Goal: Check status: Check status

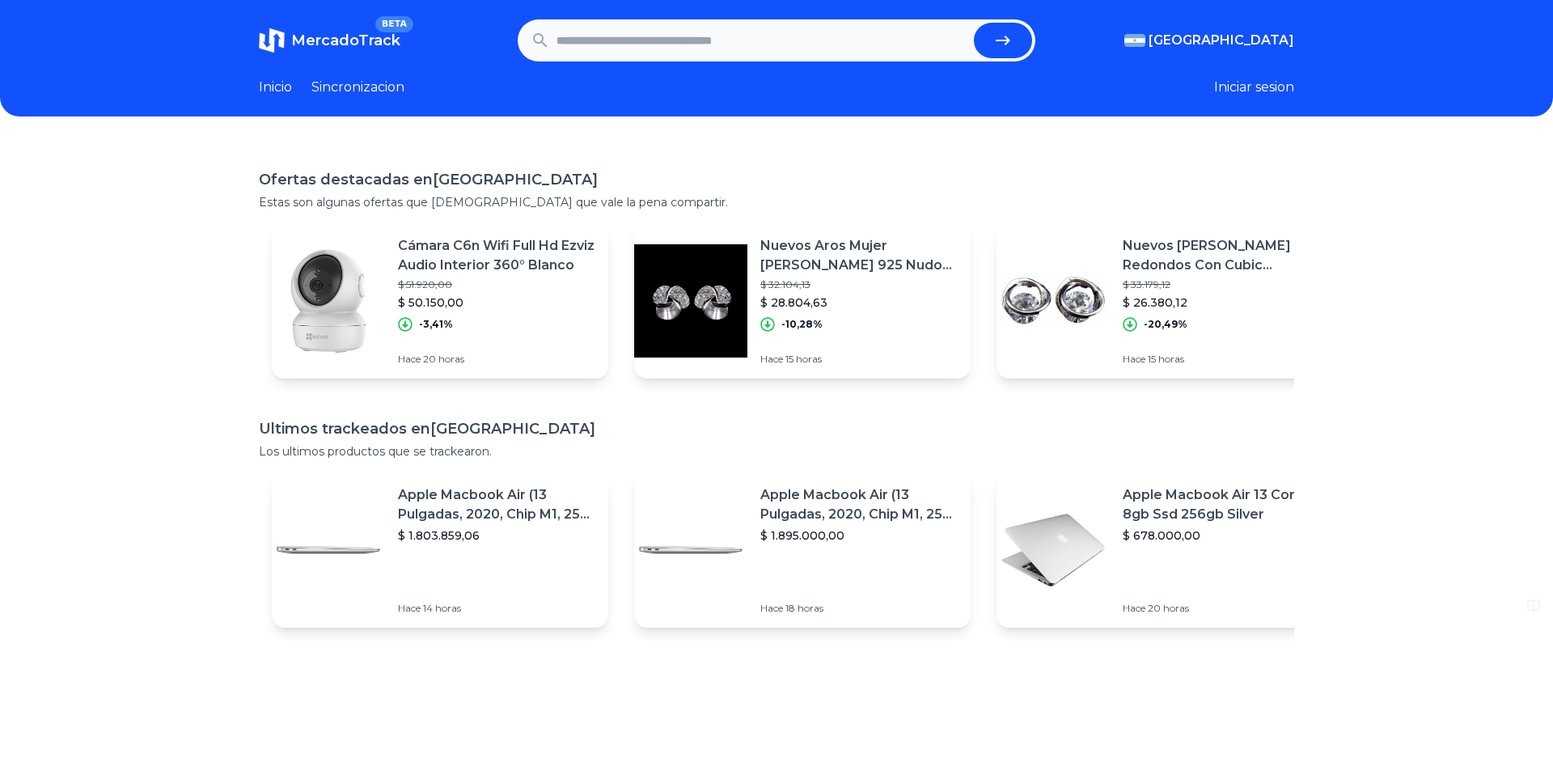
click at [574, 40] on input "text" at bounding box center [762, 41] width 411 height 36
paste input "**********"
click at [1013, 39] on button "submit" at bounding box center [1003, 41] width 58 height 36
type input "**********"
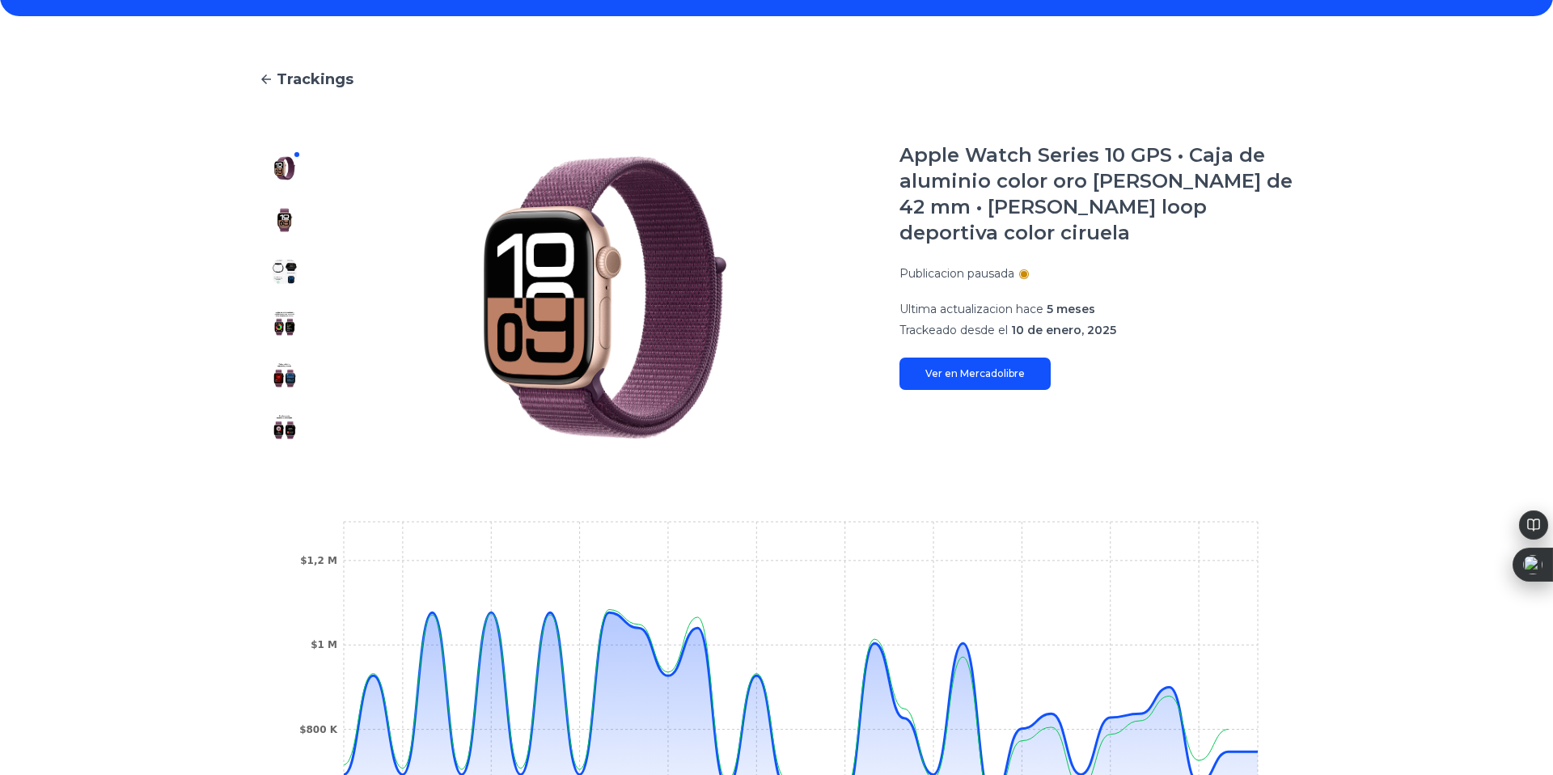
scroll to position [97, 0]
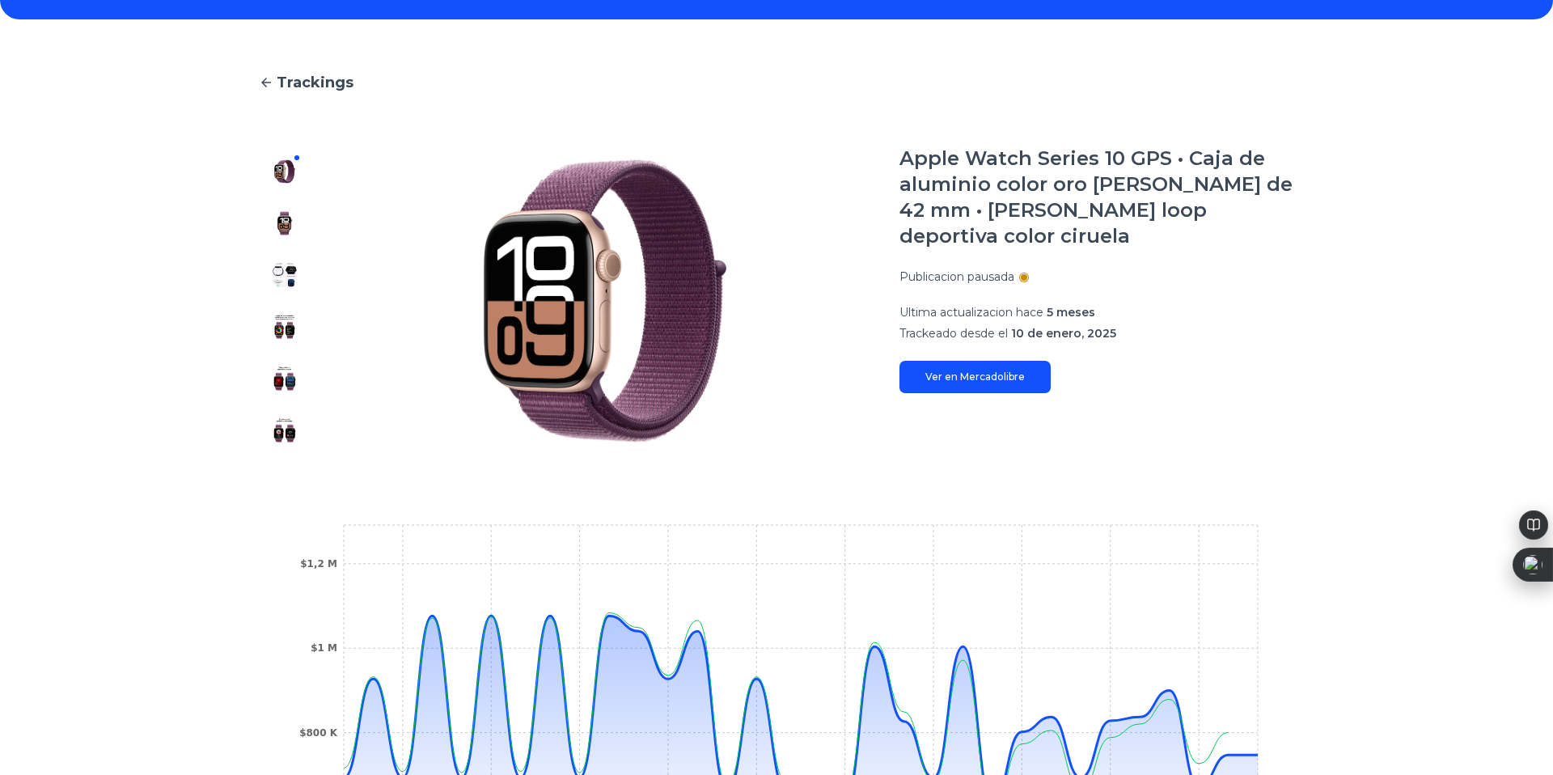
click at [285, 224] on img at bounding box center [285, 223] width 26 height 26
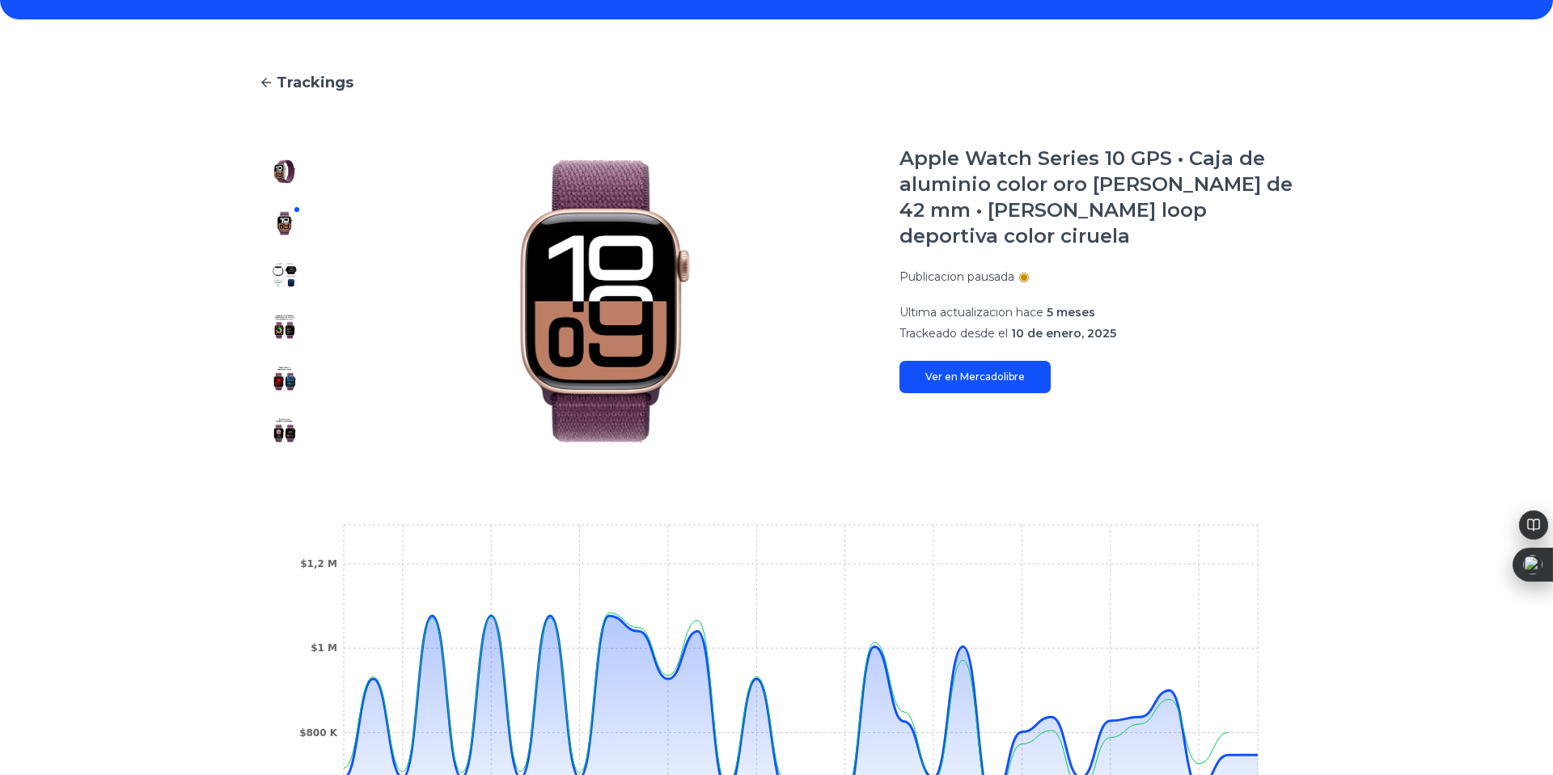
click at [284, 264] on img at bounding box center [285, 275] width 26 height 26
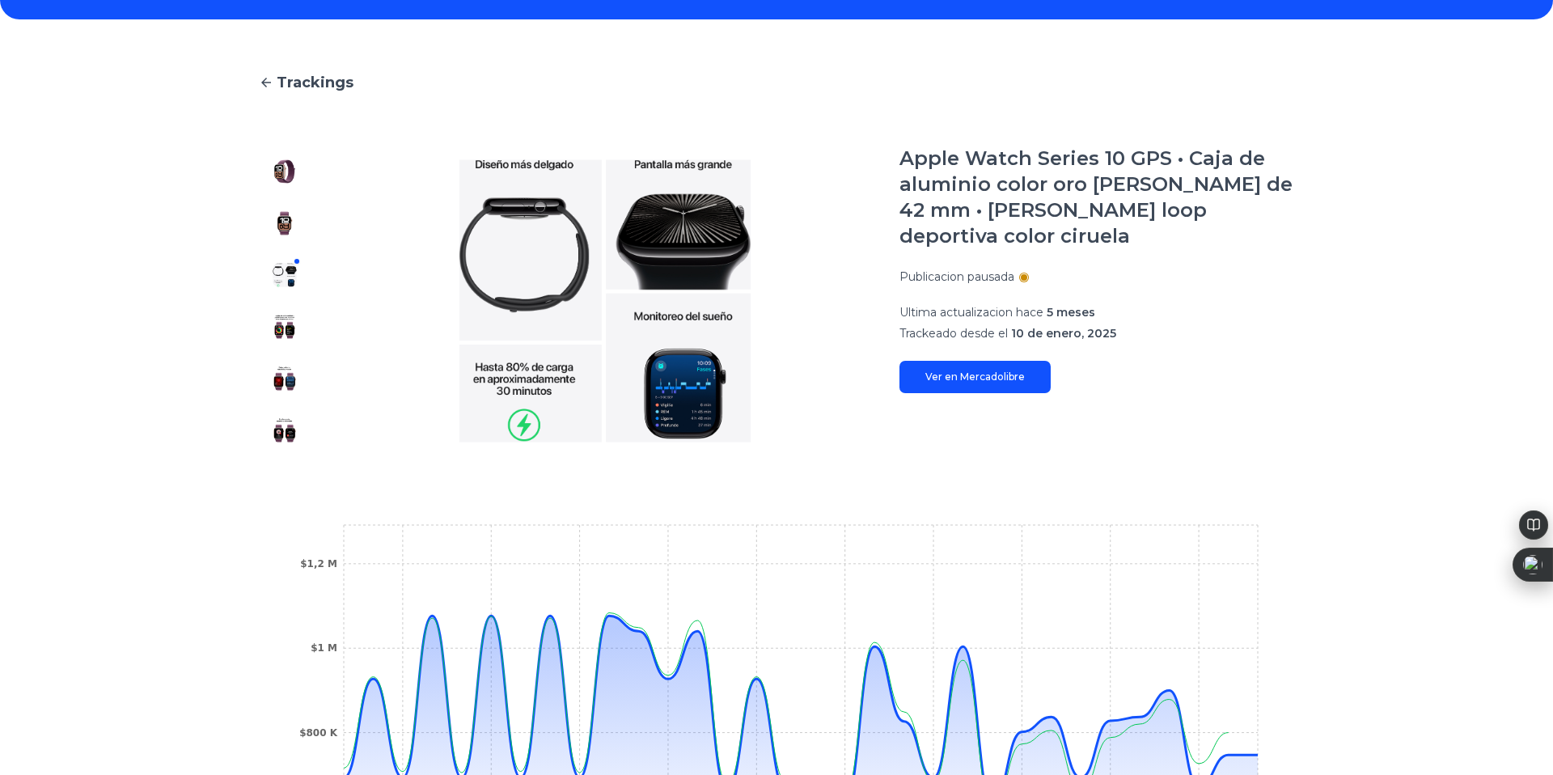
click at [282, 311] on div at bounding box center [285, 301] width 52 height 311
click at [281, 341] on div at bounding box center [285, 301] width 52 height 311
click at [279, 324] on img at bounding box center [285, 327] width 26 height 26
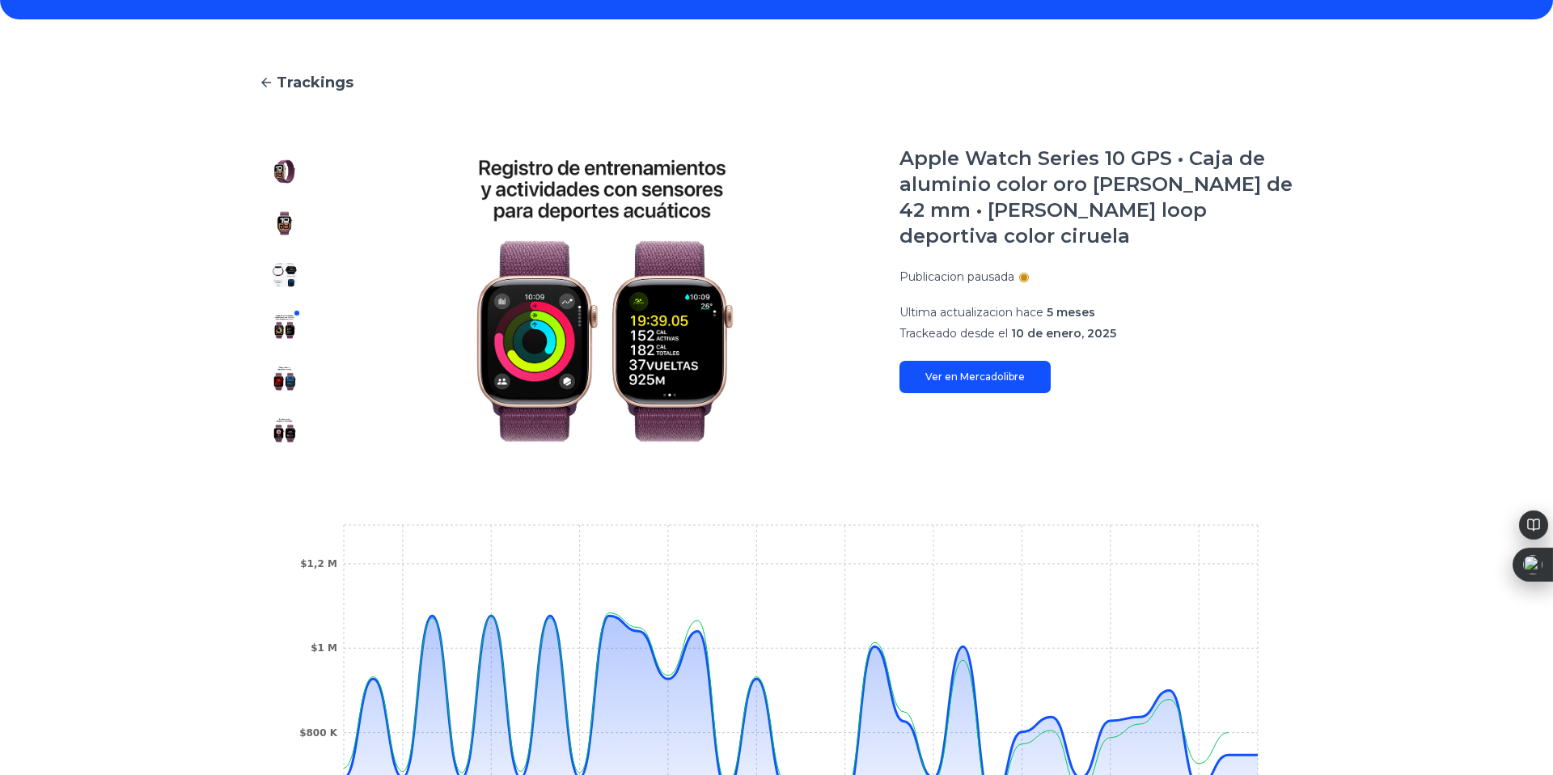
click at [286, 379] on img at bounding box center [285, 379] width 26 height 26
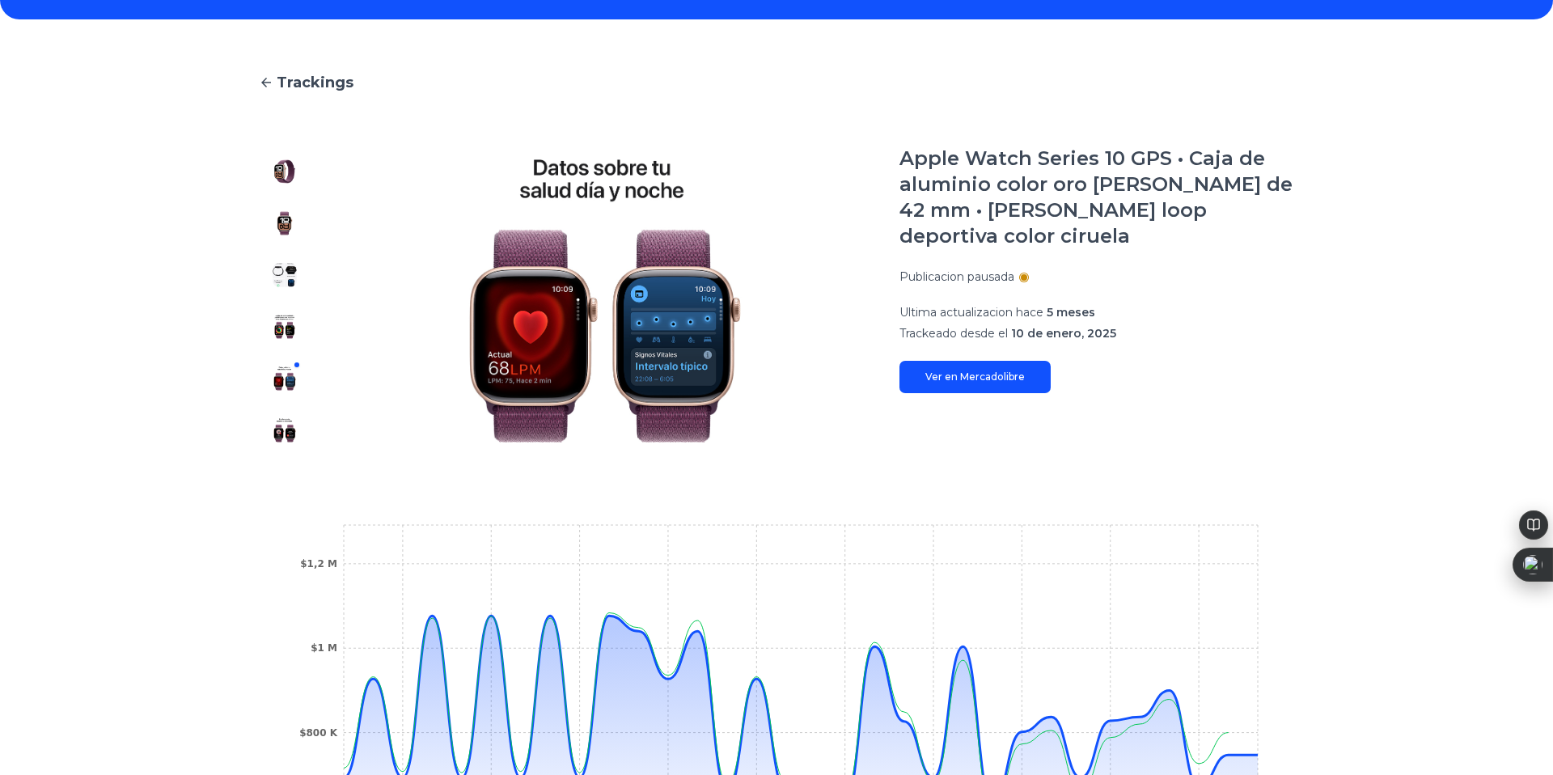
drag, startPoint x: 286, startPoint y: 421, endPoint x: 303, endPoint y: 405, distance: 24.6
click at [286, 421] on img at bounding box center [285, 430] width 26 height 26
